Goal: Task Accomplishment & Management: Use online tool/utility

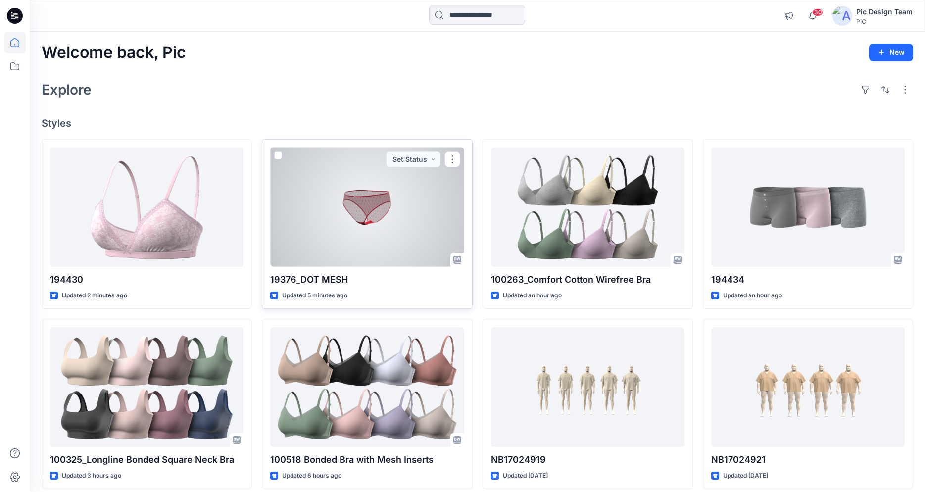
click at [354, 216] on div at bounding box center [367, 206] width 194 height 119
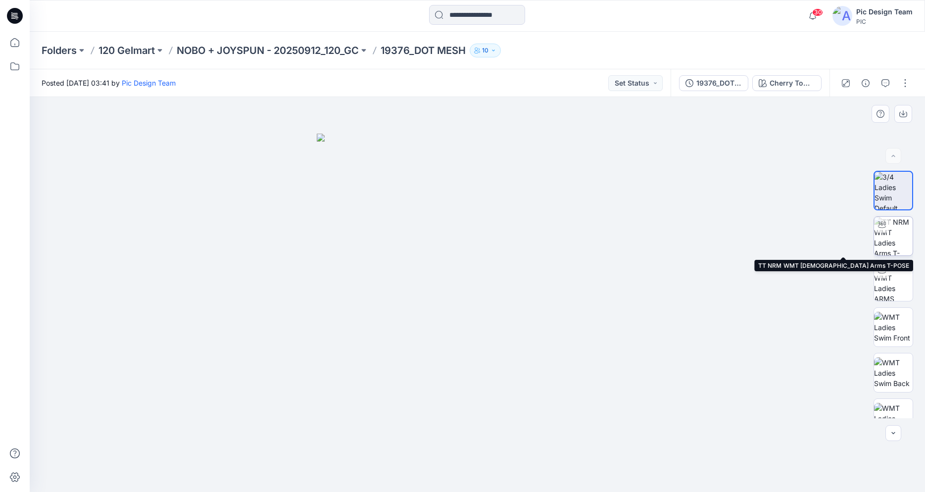
click at [890, 235] on img at bounding box center [893, 236] width 39 height 39
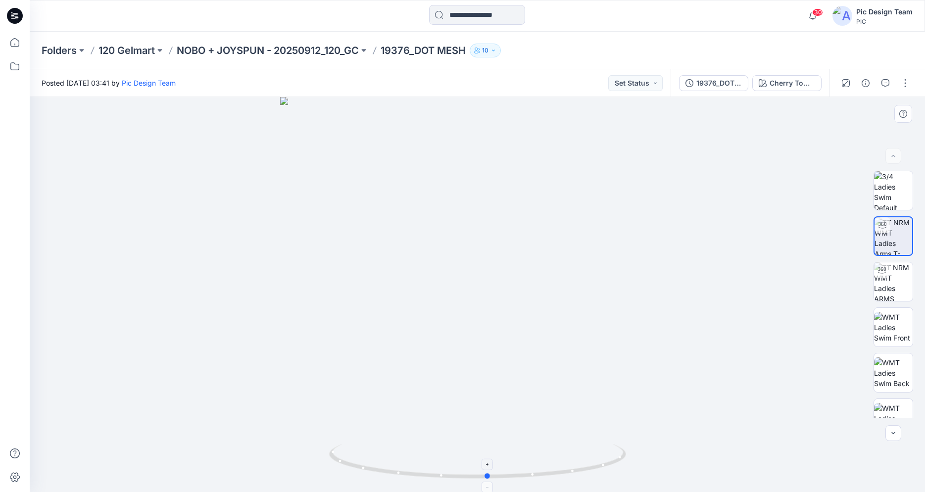
drag, startPoint x: 485, startPoint y: 479, endPoint x: 495, endPoint y: 461, distance: 20.6
click at [495, 461] on icon at bounding box center [478, 462] width 299 height 37
click at [13, 12] on icon at bounding box center [15, 16] width 16 height 16
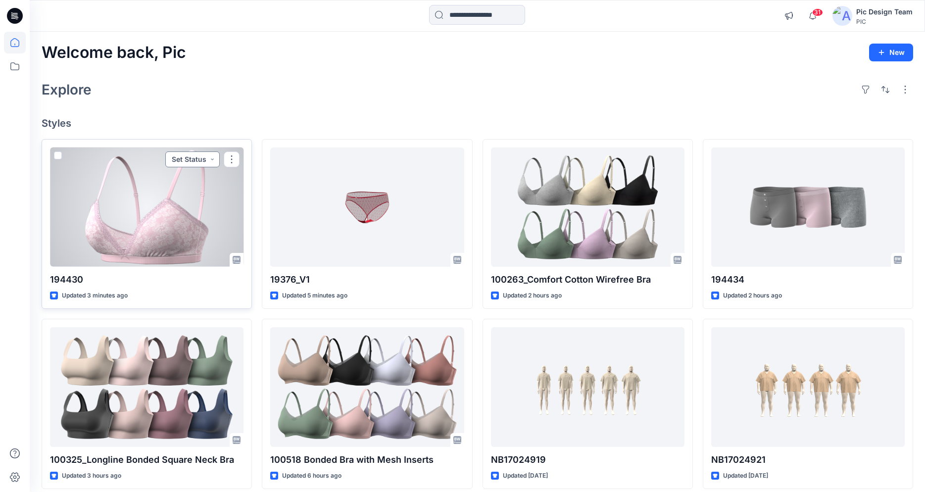
click at [195, 161] on button "Set Status" at bounding box center [192, 159] width 54 height 16
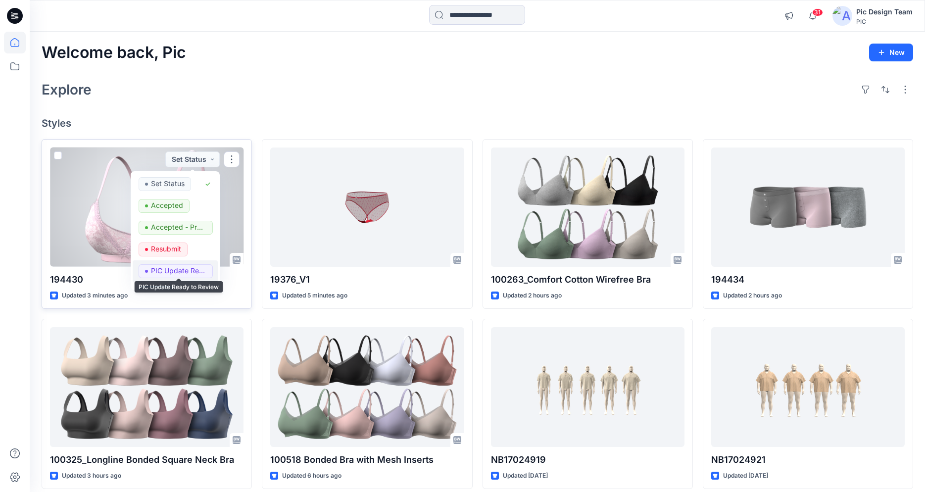
click at [181, 267] on p "PIC Update Ready to Review" at bounding box center [178, 270] width 55 height 13
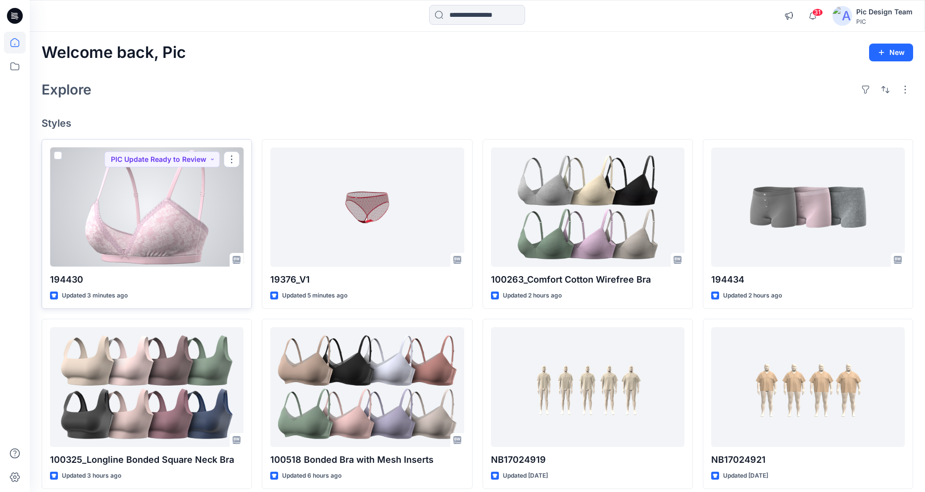
click at [146, 224] on div at bounding box center [147, 206] width 194 height 119
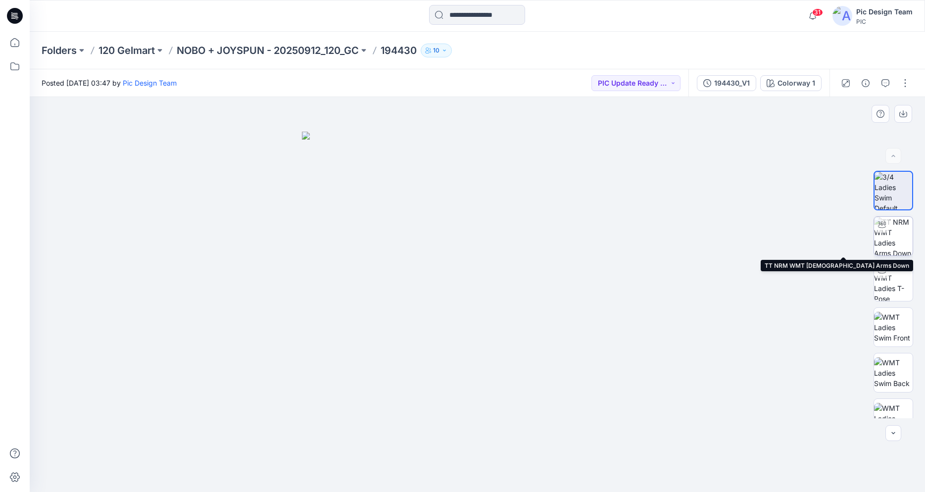
click at [893, 240] on img at bounding box center [893, 236] width 39 height 39
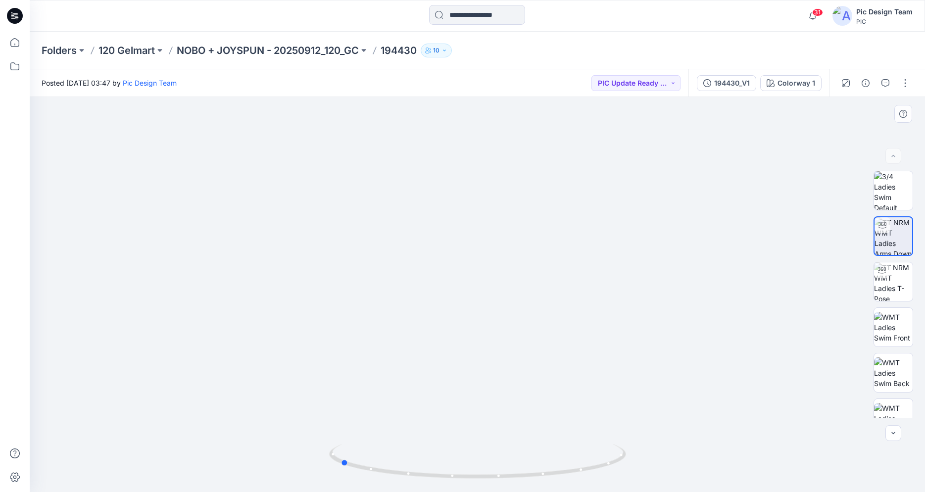
drag, startPoint x: 541, startPoint y: 476, endPoint x: 409, endPoint y: 437, distance: 137.5
click at [404, 451] on icon at bounding box center [478, 462] width 299 height 37
drag, startPoint x: 511, startPoint y: 476, endPoint x: 298, endPoint y: 444, distance: 214.7
click at [293, 445] on div at bounding box center [477, 294] width 895 height 395
click at [888, 282] on img at bounding box center [893, 281] width 39 height 39
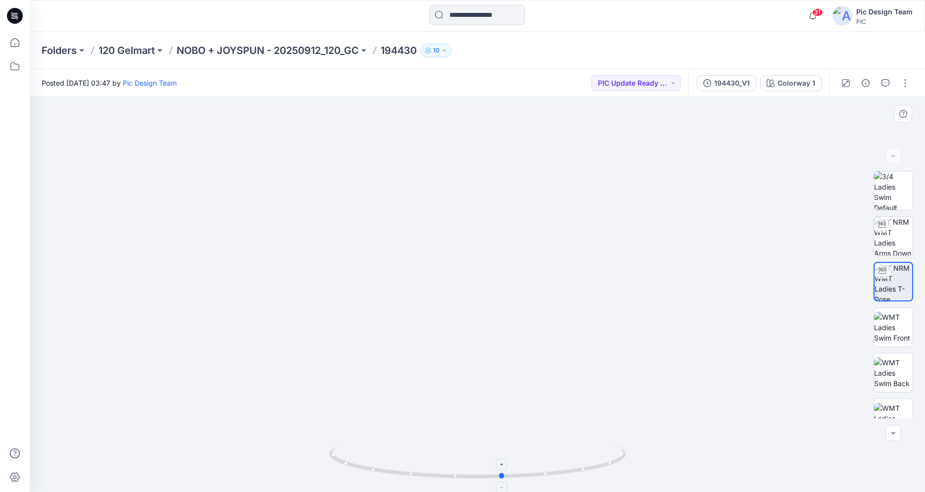
drag, startPoint x: 538, startPoint y: 478, endPoint x: -28, endPoint y: 344, distance: 581.2
drag, startPoint x: 522, startPoint y: 477, endPoint x: 294, endPoint y: 468, distance: 228.3
click at [293, 468] on div at bounding box center [477, 294] width 895 height 395
click at [731, 83] on div "194430_V1" at bounding box center [732, 83] width 36 height 11
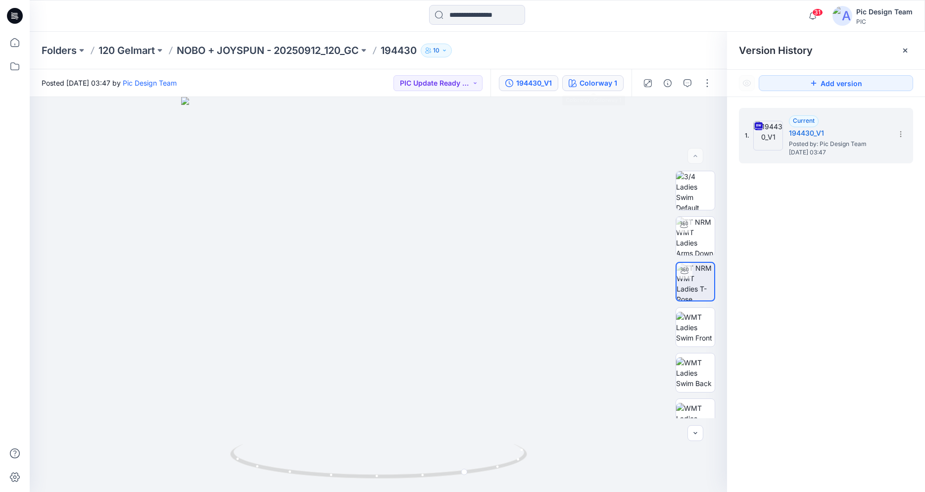
click at [586, 81] on div "Colorway 1" at bounding box center [599, 83] width 38 height 11
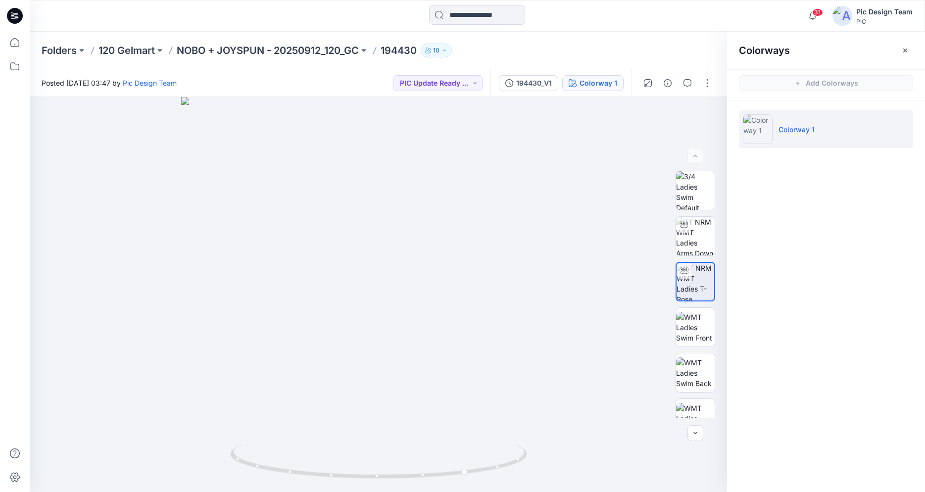
click at [758, 127] on img at bounding box center [758, 129] width 30 height 30
click at [799, 128] on p "Colorway 1" at bounding box center [796, 129] width 36 height 10
click at [799, 127] on p "Colorway 1" at bounding box center [796, 129] width 36 height 10
click at [786, 191] on div "Colorways Add Colorways Colorway 1" at bounding box center [826, 262] width 198 height 460
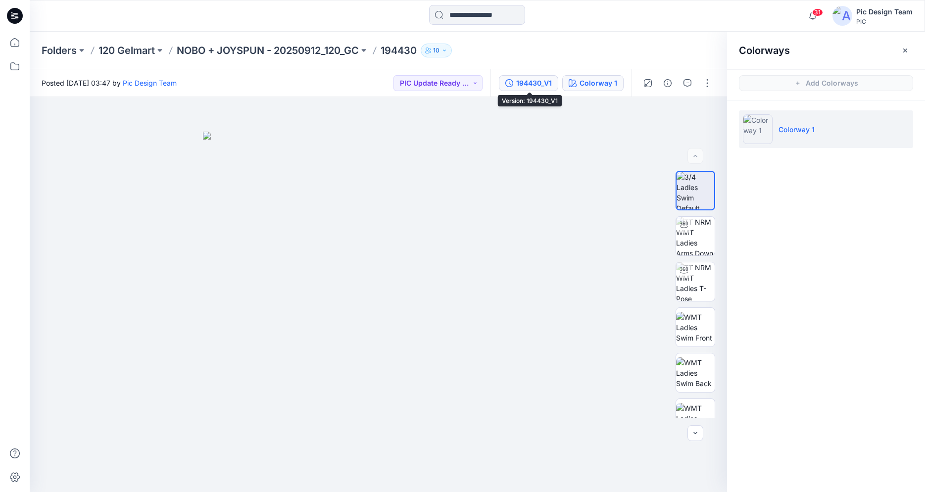
click at [519, 83] on div "194430_V1" at bounding box center [534, 83] width 36 height 11
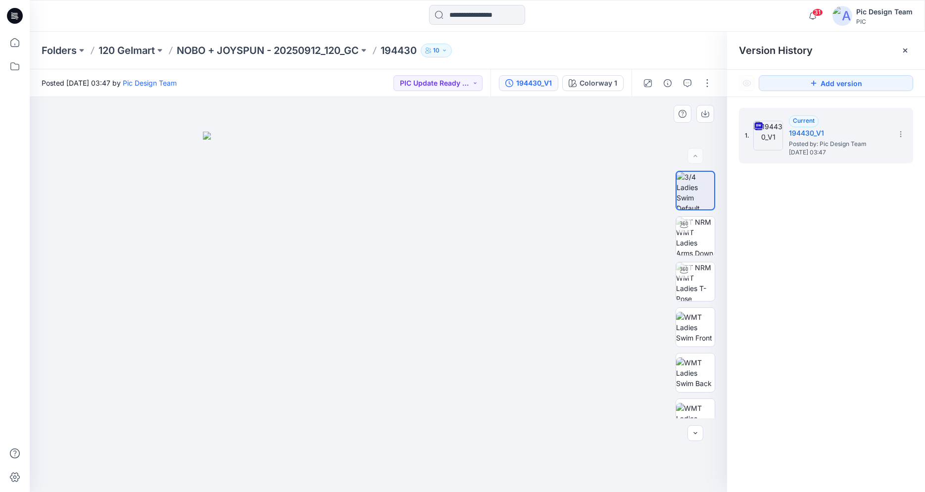
click at [139, 352] on div at bounding box center [378, 294] width 697 height 395
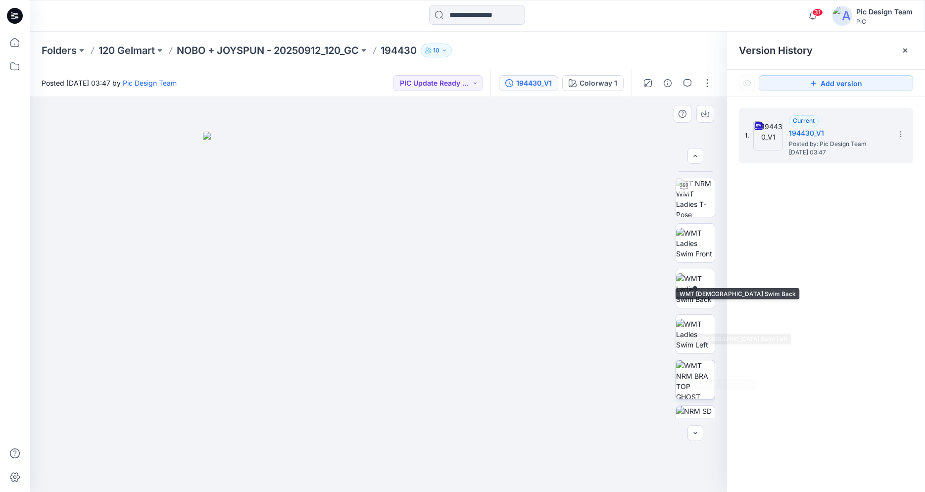
scroll to position [151, 0]
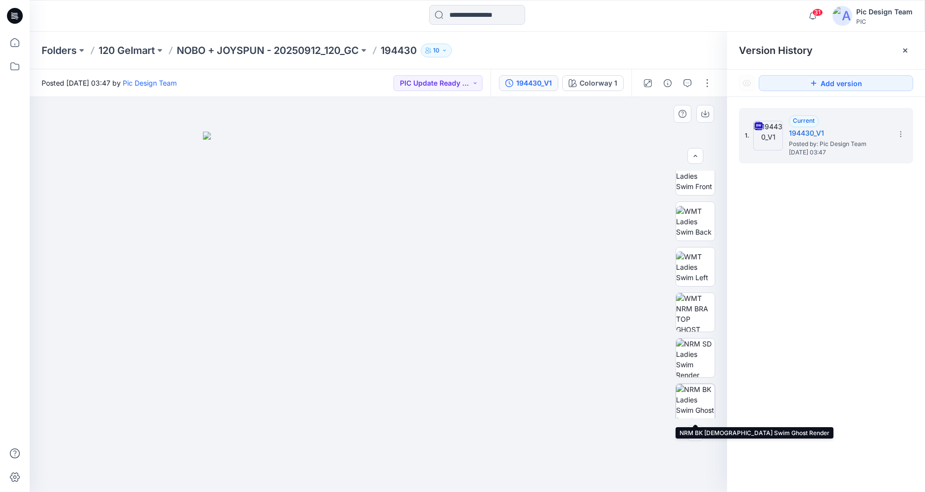
click at [698, 404] on img at bounding box center [695, 403] width 39 height 39
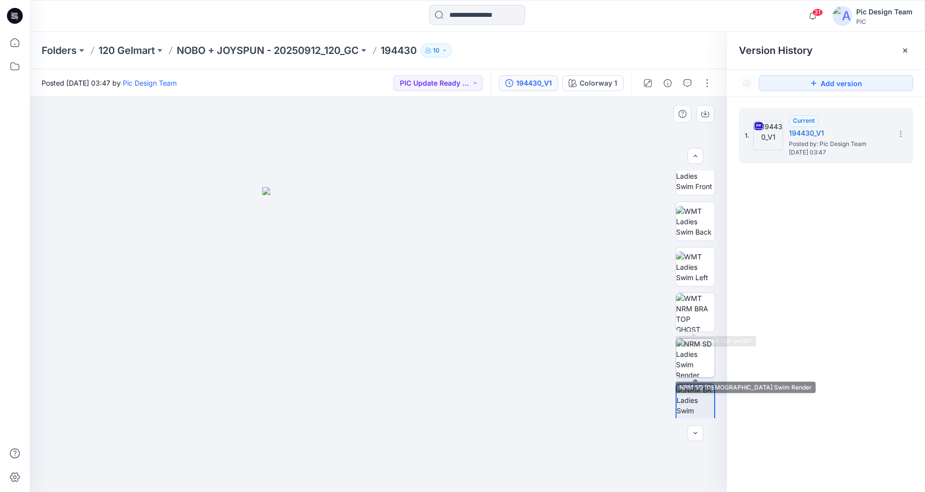
click at [681, 365] on img at bounding box center [695, 358] width 39 height 39
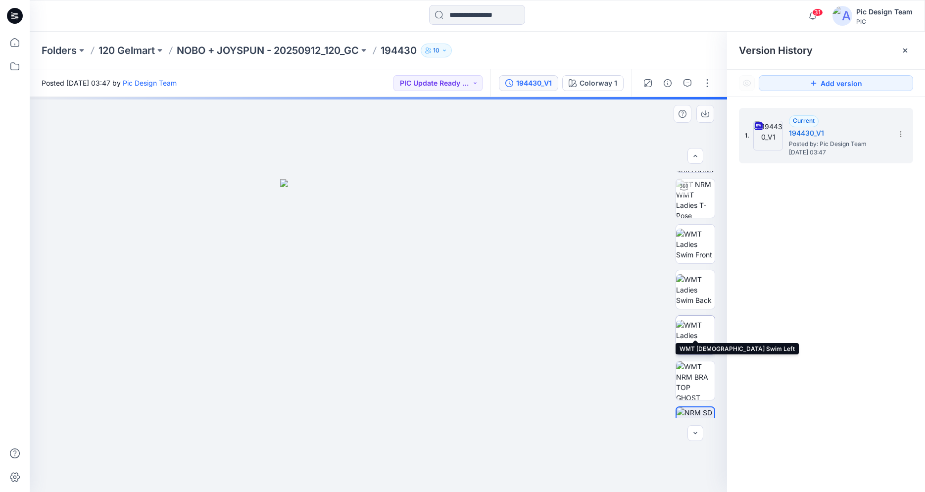
scroll to position [50, 0]
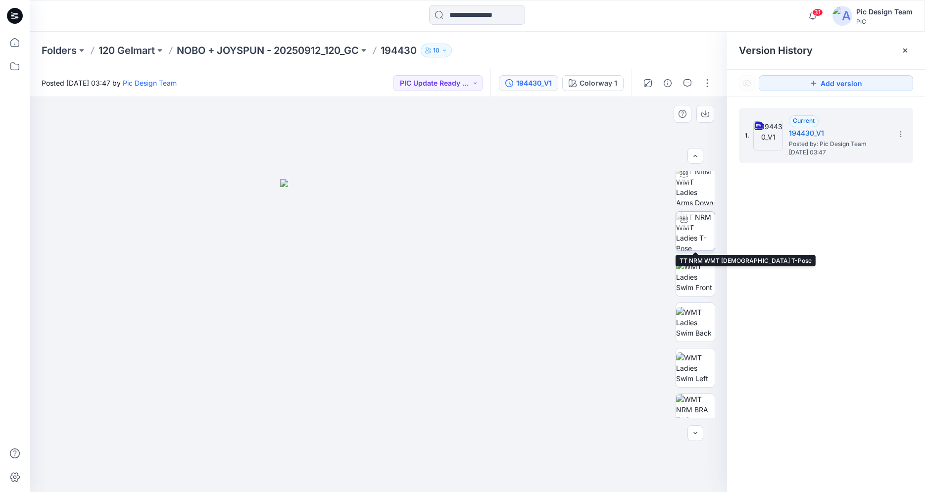
click at [692, 244] on img at bounding box center [695, 231] width 39 height 39
drag, startPoint x: 436, startPoint y: 477, endPoint x: 443, endPoint y: 472, distance: 8.2
click at [443, 472] on icon at bounding box center [379, 462] width 299 height 37
drag, startPoint x: 442, startPoint y: 476, endPoint x: 157, endPoint y: 465, distance: 285.3
click at [157, 465] on div at bounding box center [378, 294] width 697 height 395
